Goal: Task Accomplishment & Management: Manage account settings

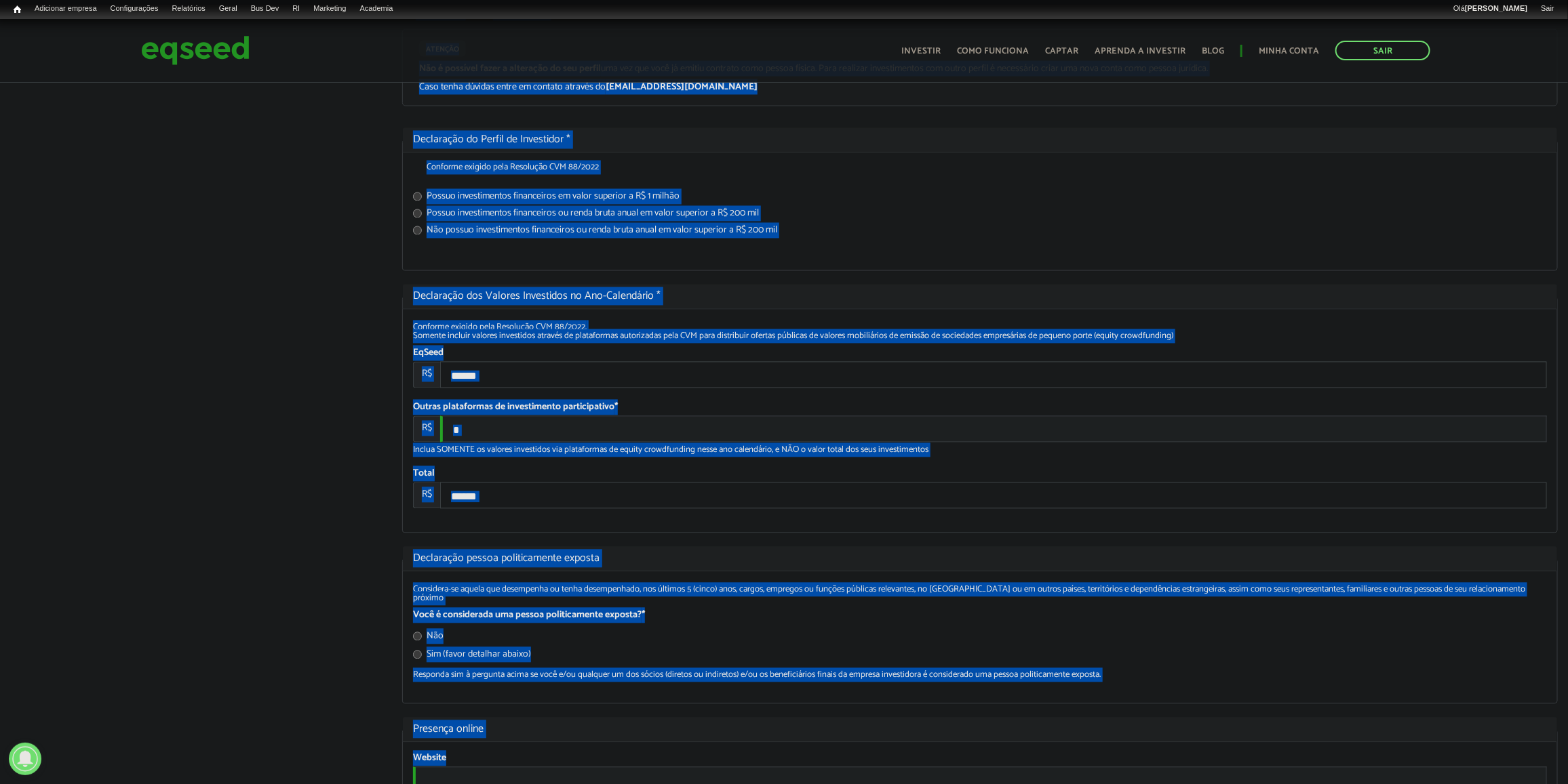
scroll to position [1549, 0]
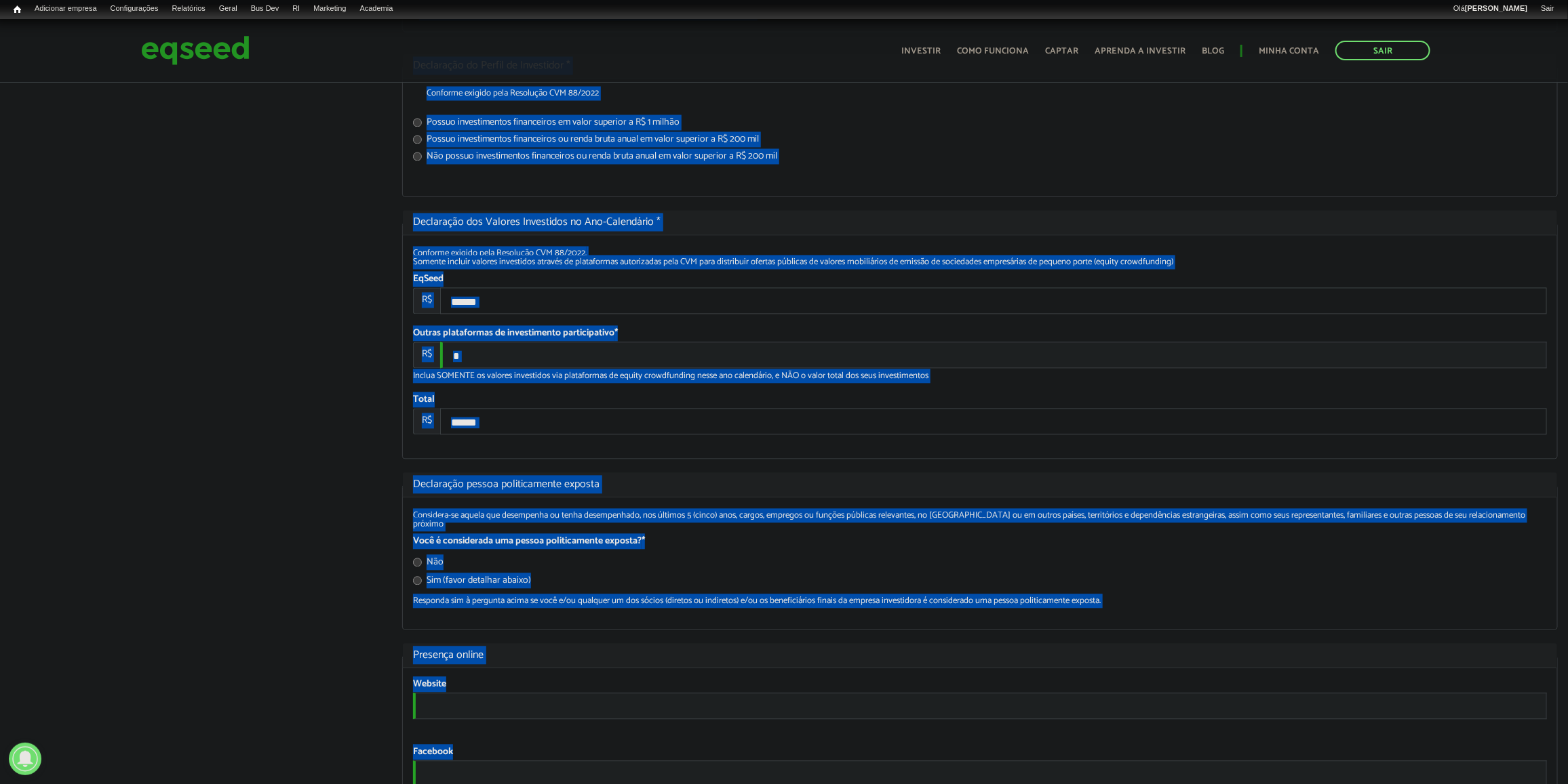
click at [1301, 132] on label "Possuo investimentos financeiros em valor superior a R$ 1 milhão" at bounding box center [980, 125] width 1134 height 14
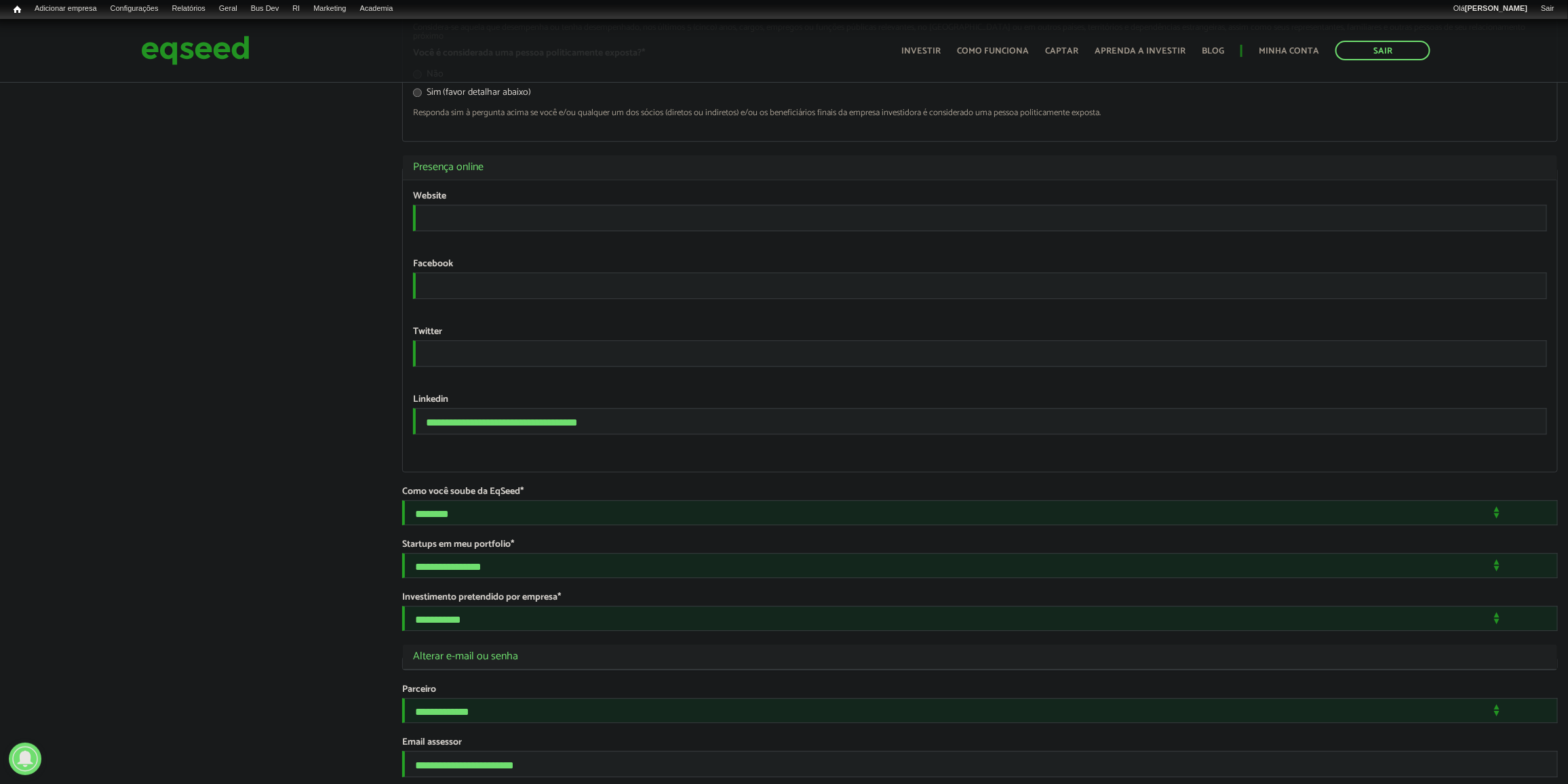
scroll to position [2312, 0]
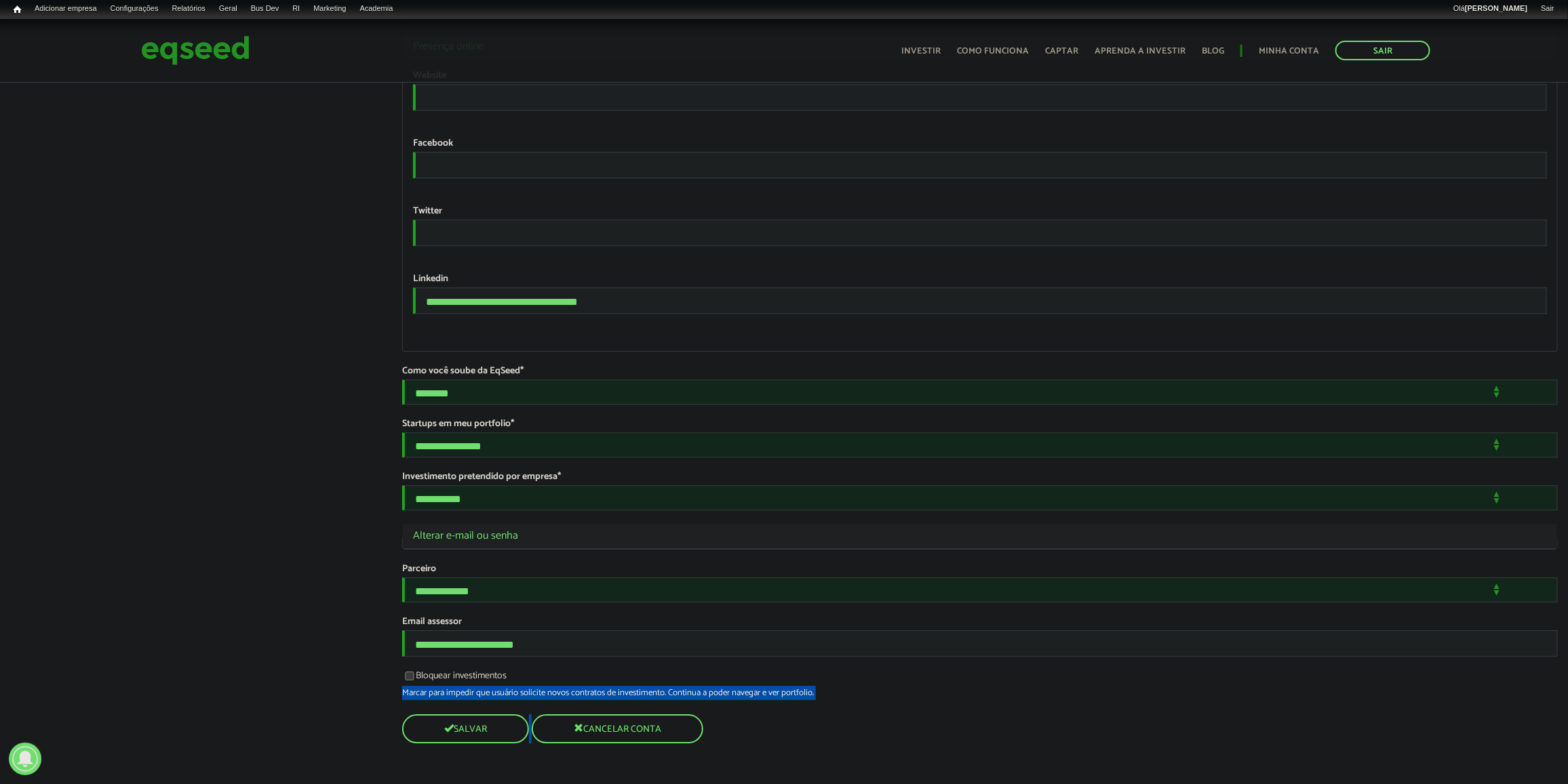
drag, startPoint x: 1290, startPoint y: 684, endPoint x: 297, endPoint y: 238, distance: 1088.6
drag, startPoint x: 297, startPoint y: 238, endPoint x: 275, endPoint y: 277, distance: 44.8
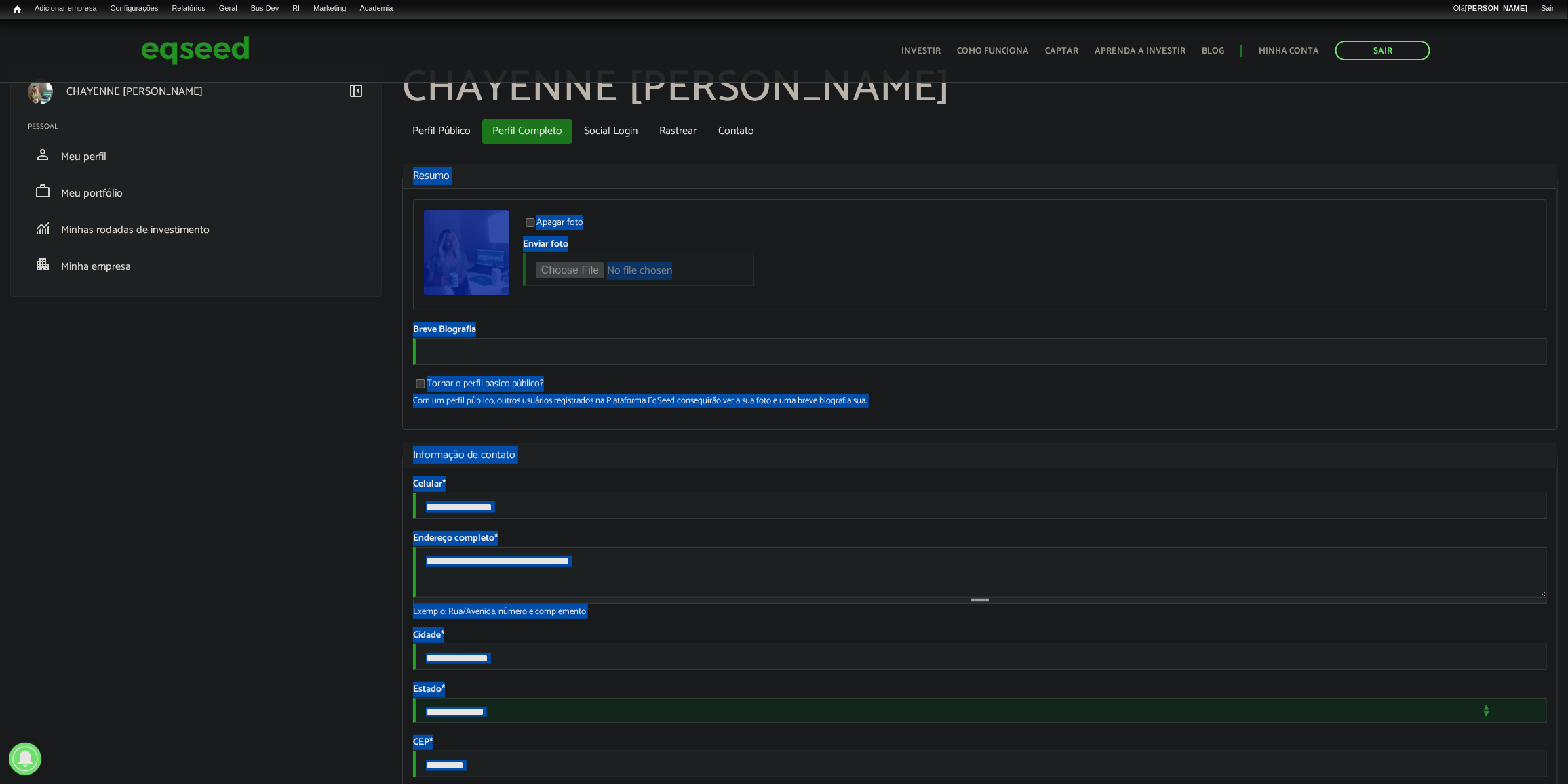
scroll to position [0, 0]
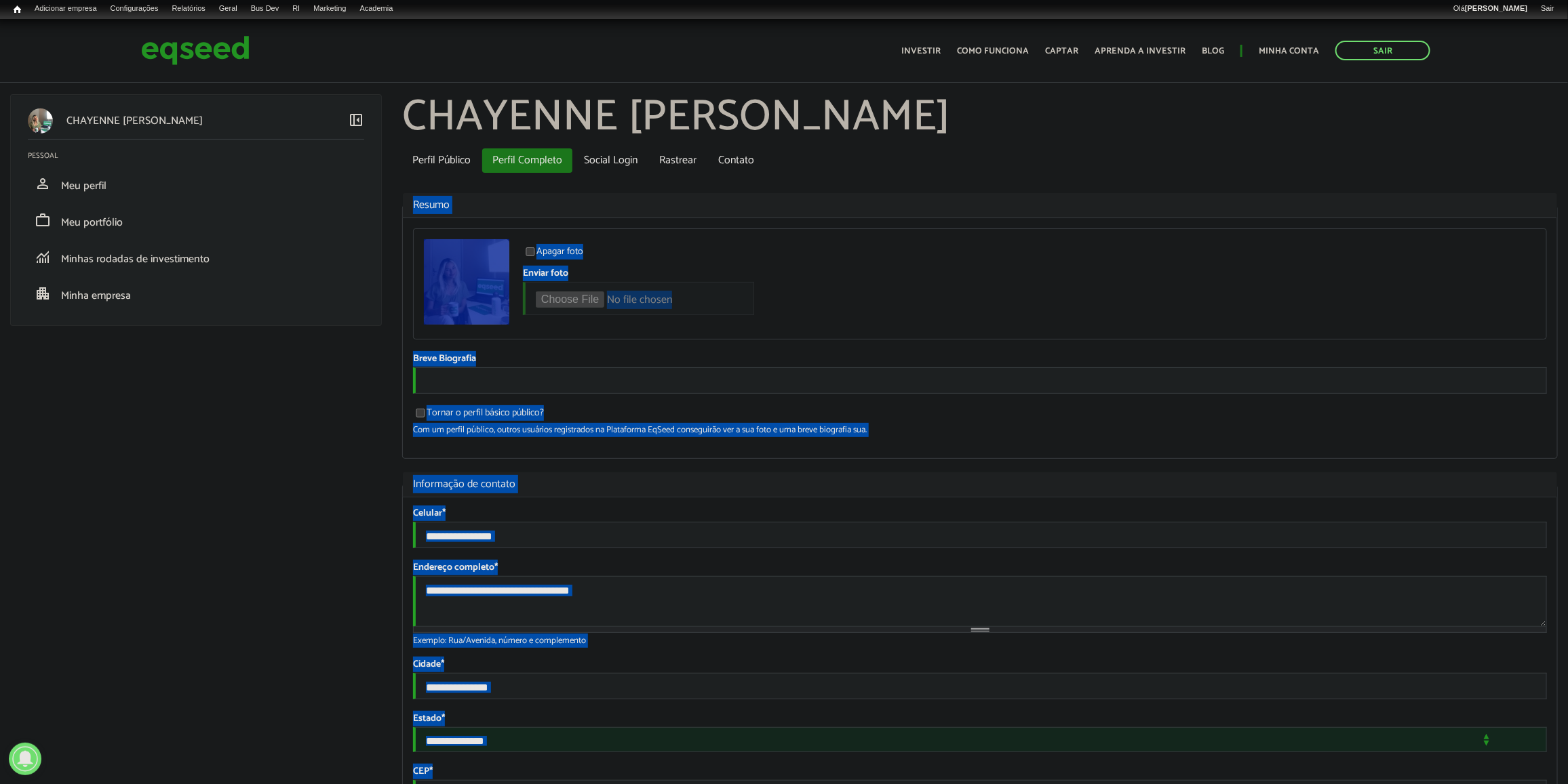
drag, startPoint x: 557, startPoint y: 669, endPoint x: 398, endPoint y: 202, distance: 493.3
copy div "**********"
click at [1254, 103] on h1 "[PERSON_NAME]" at bounding box center [980, 118] width 1156 height 48
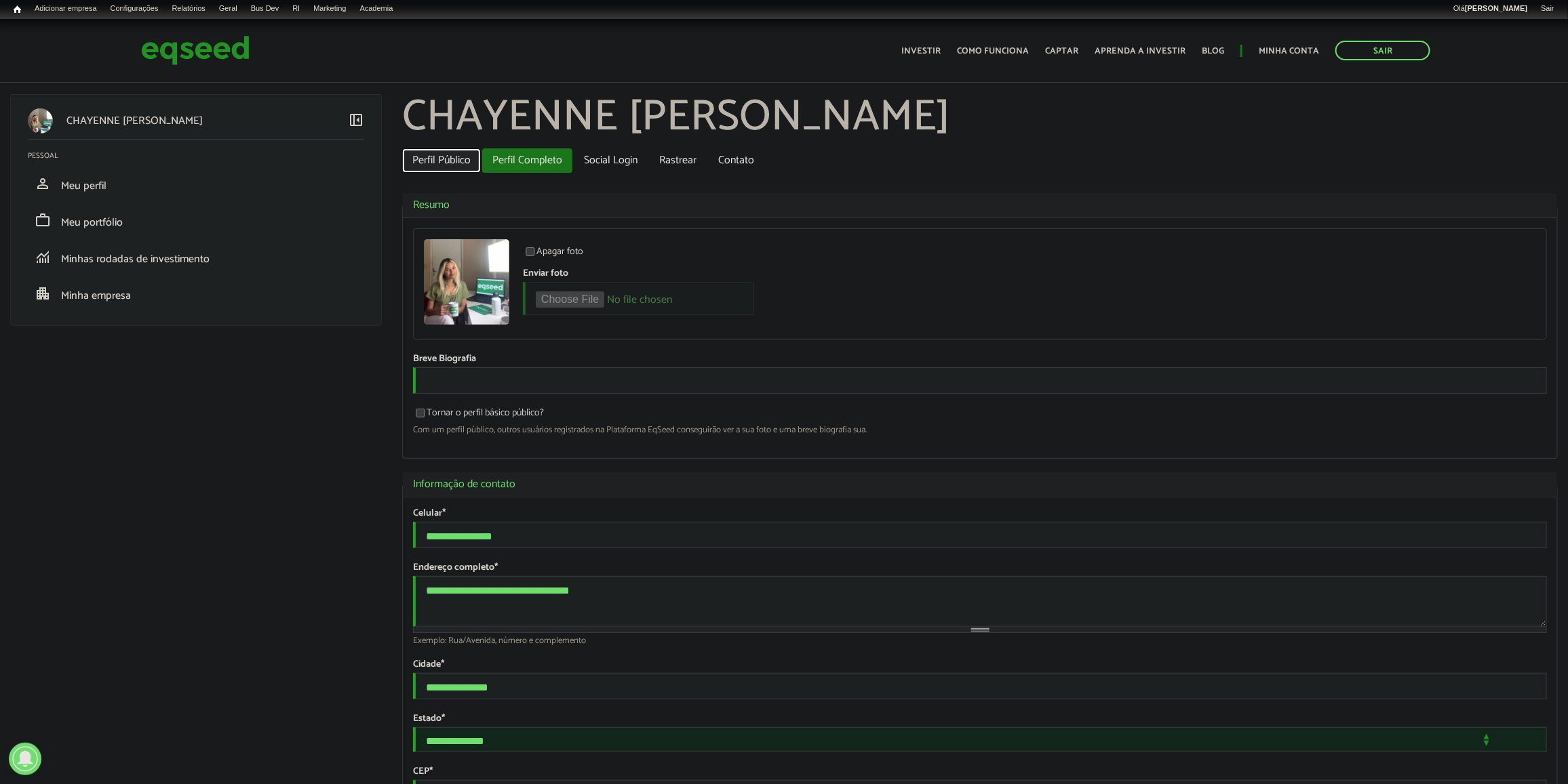
click at [442, 160] on link "Perfil Público" at bounding box center [441, 160] width 79 height 25
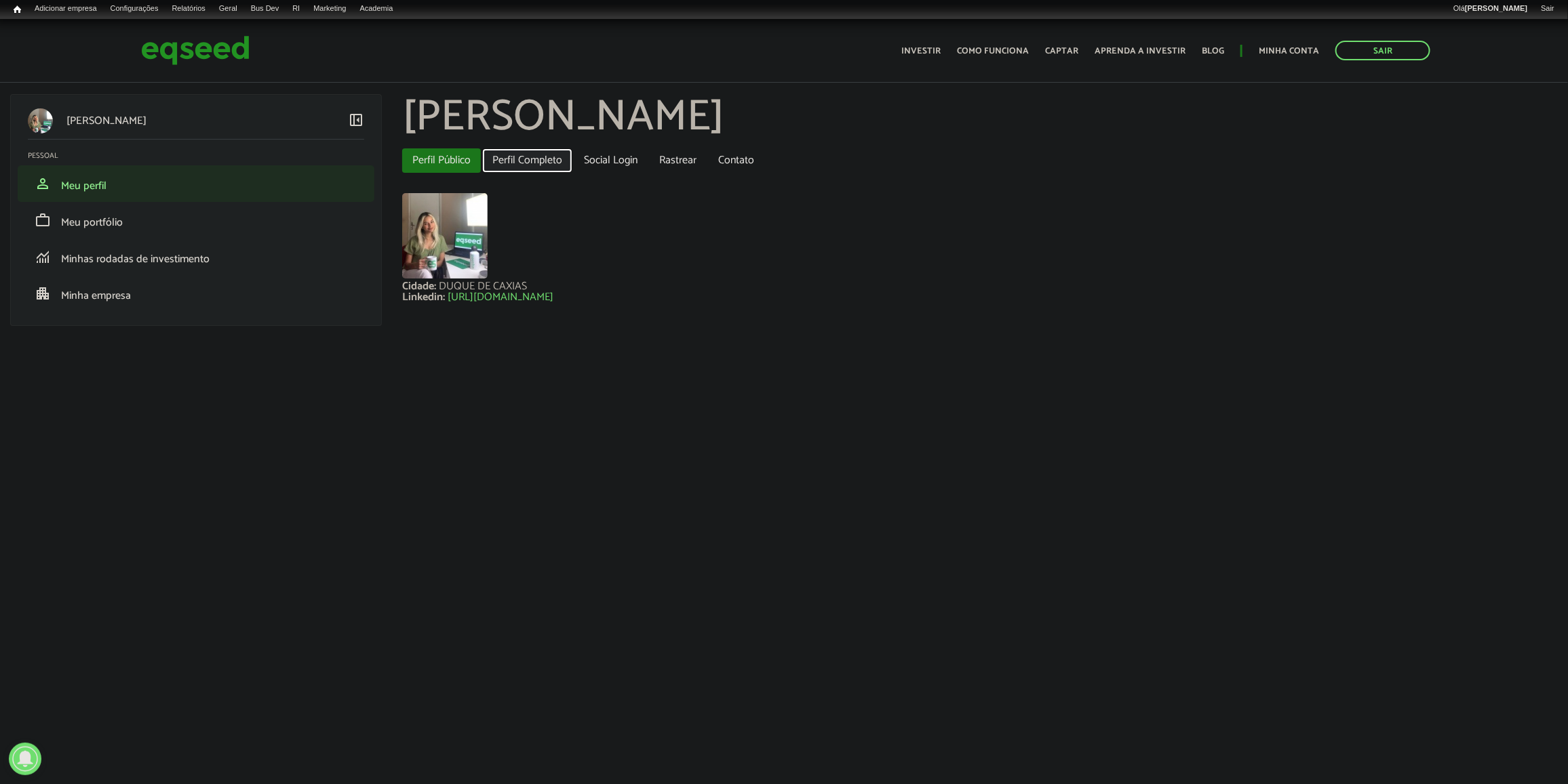
click at [523, 156] on link "Perfil Completo" at bounding box center [527, 160] width 90 height 25
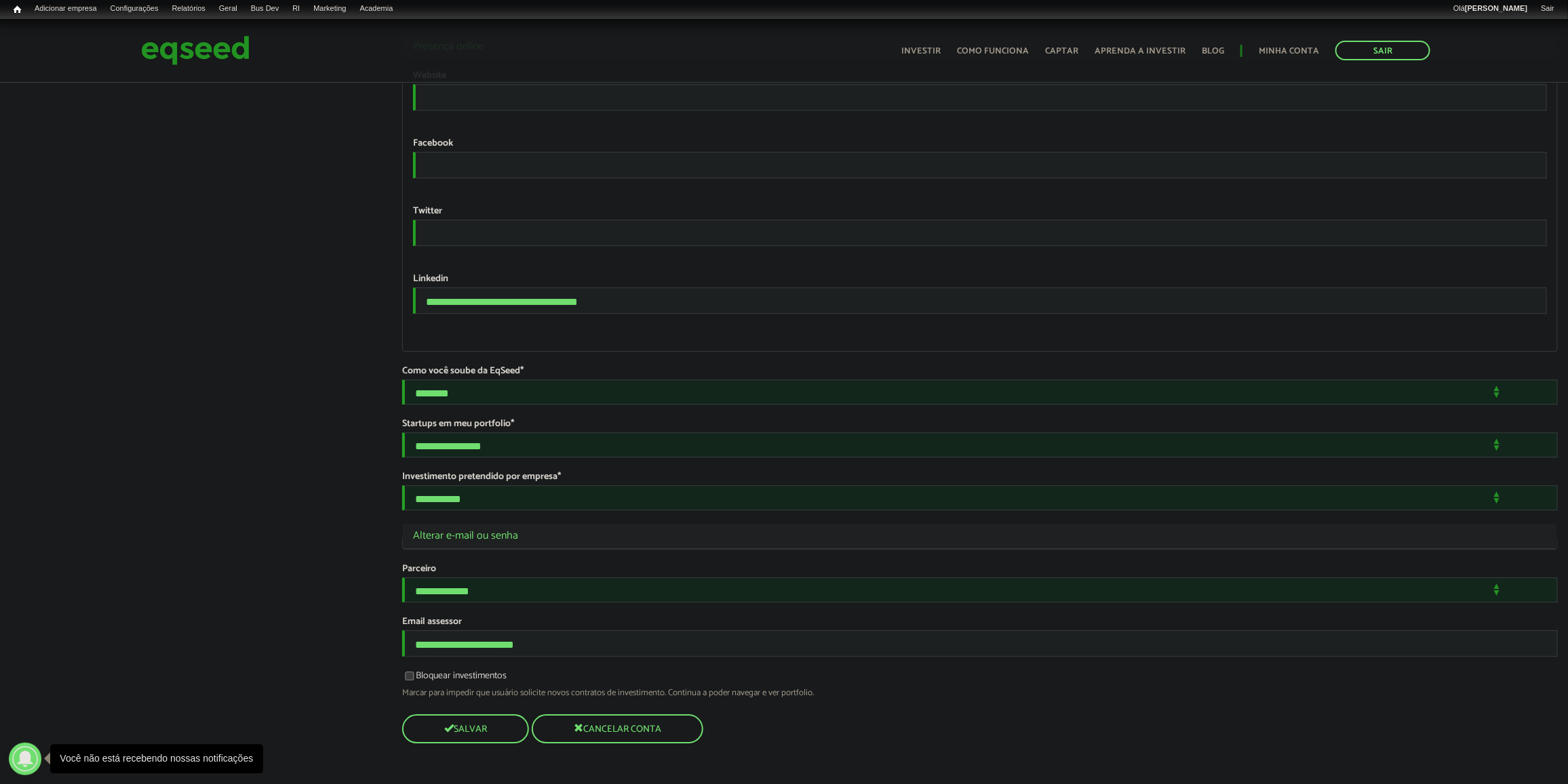
scroll to position [2288, 0]
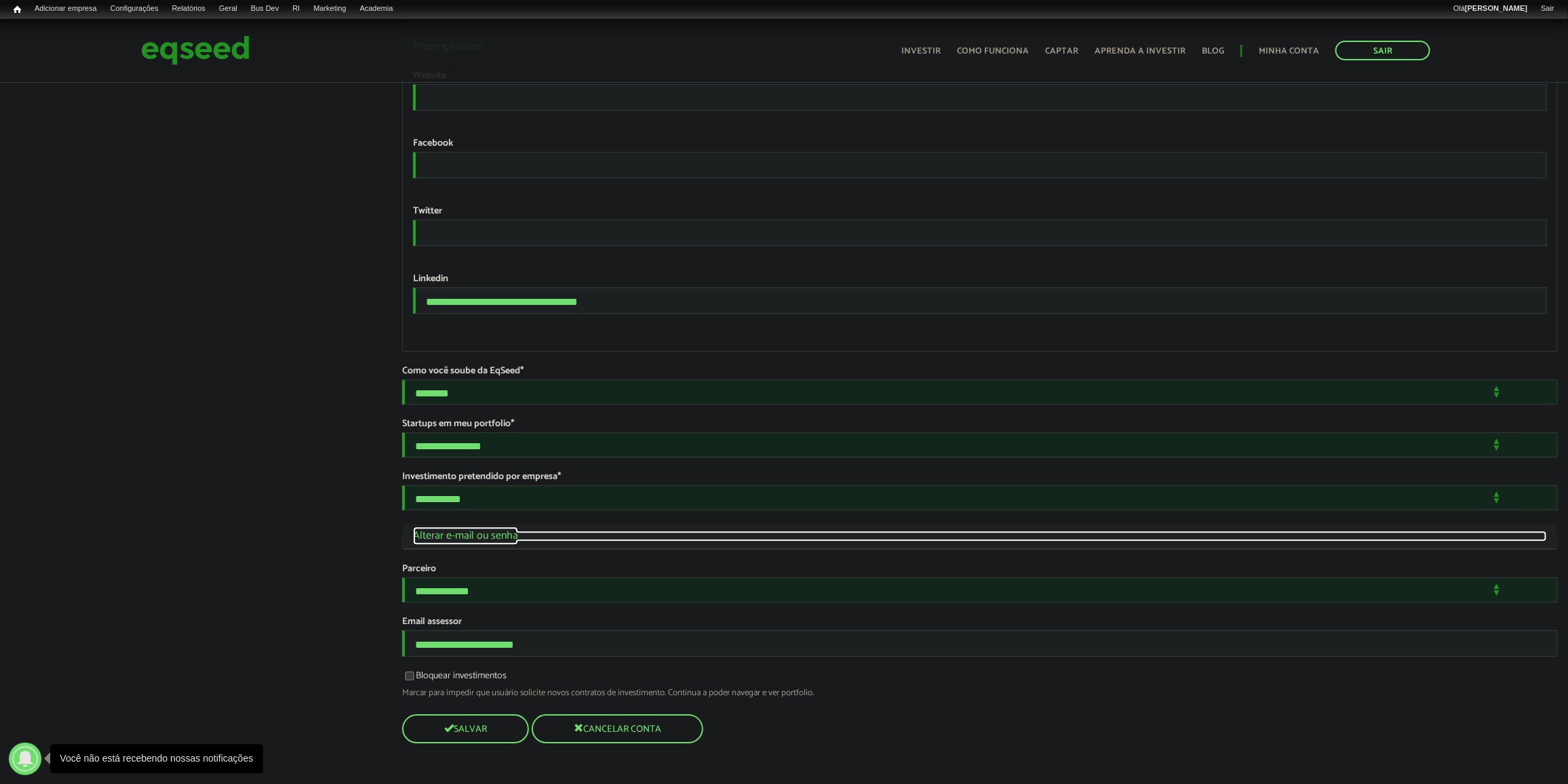
click at [479, 542] on link "Ocultar Alterar e-mail ou senha" at bounding box center [980, 536] width 1134 height 11
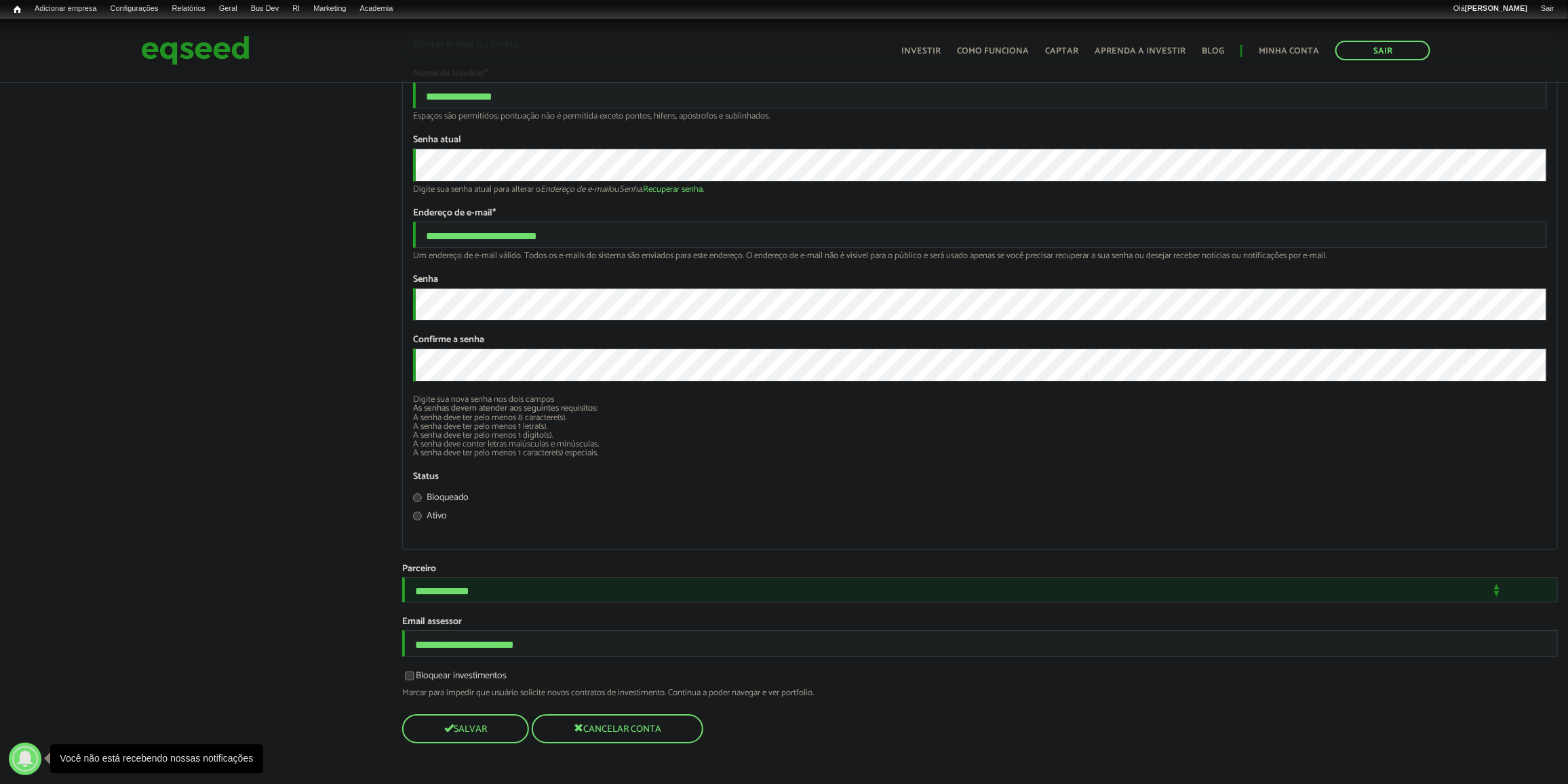
scroll to position [2813, 0]
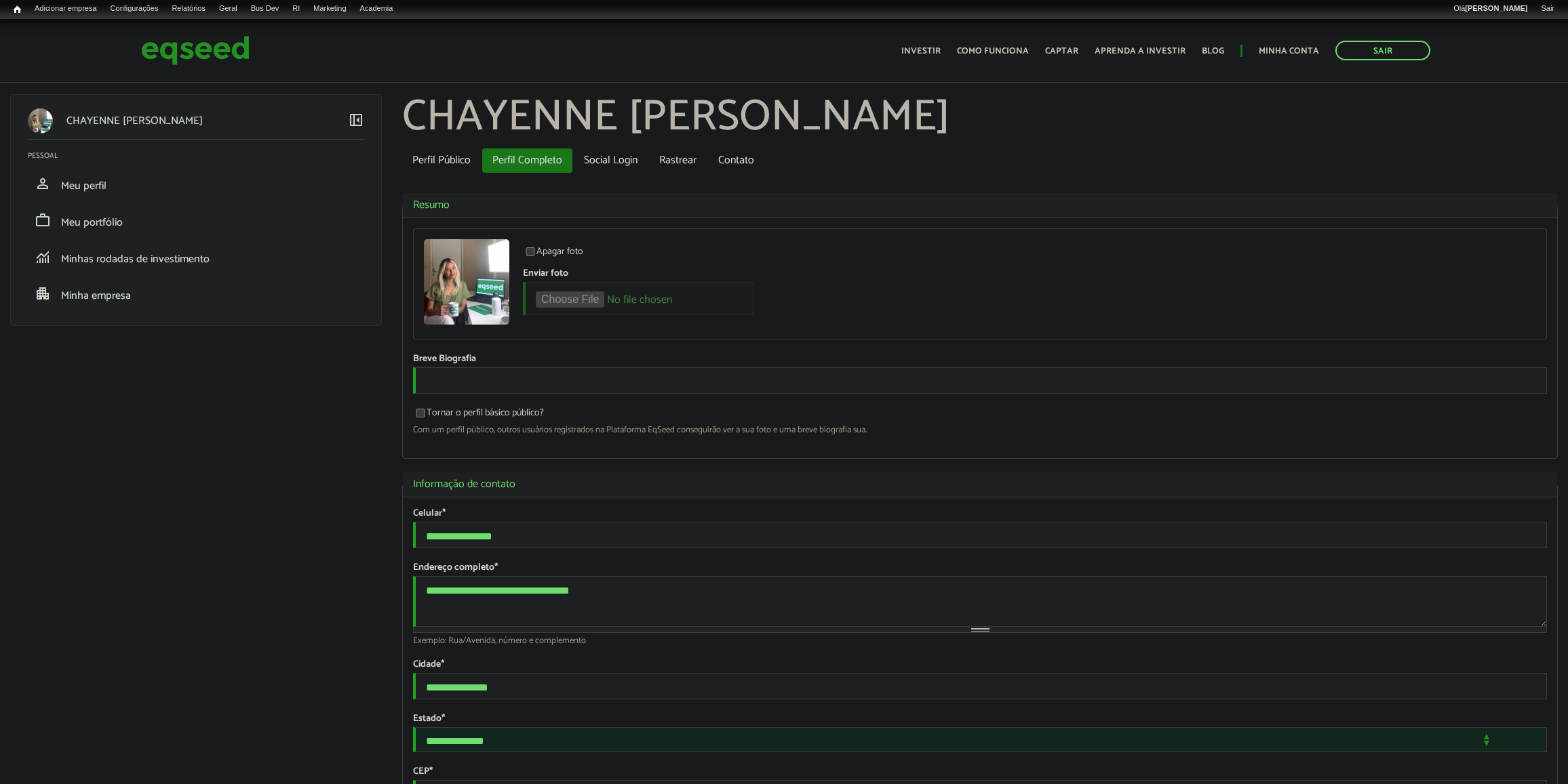
scroll to position [168, 0]
